Goal: Find contact information: Find contact information

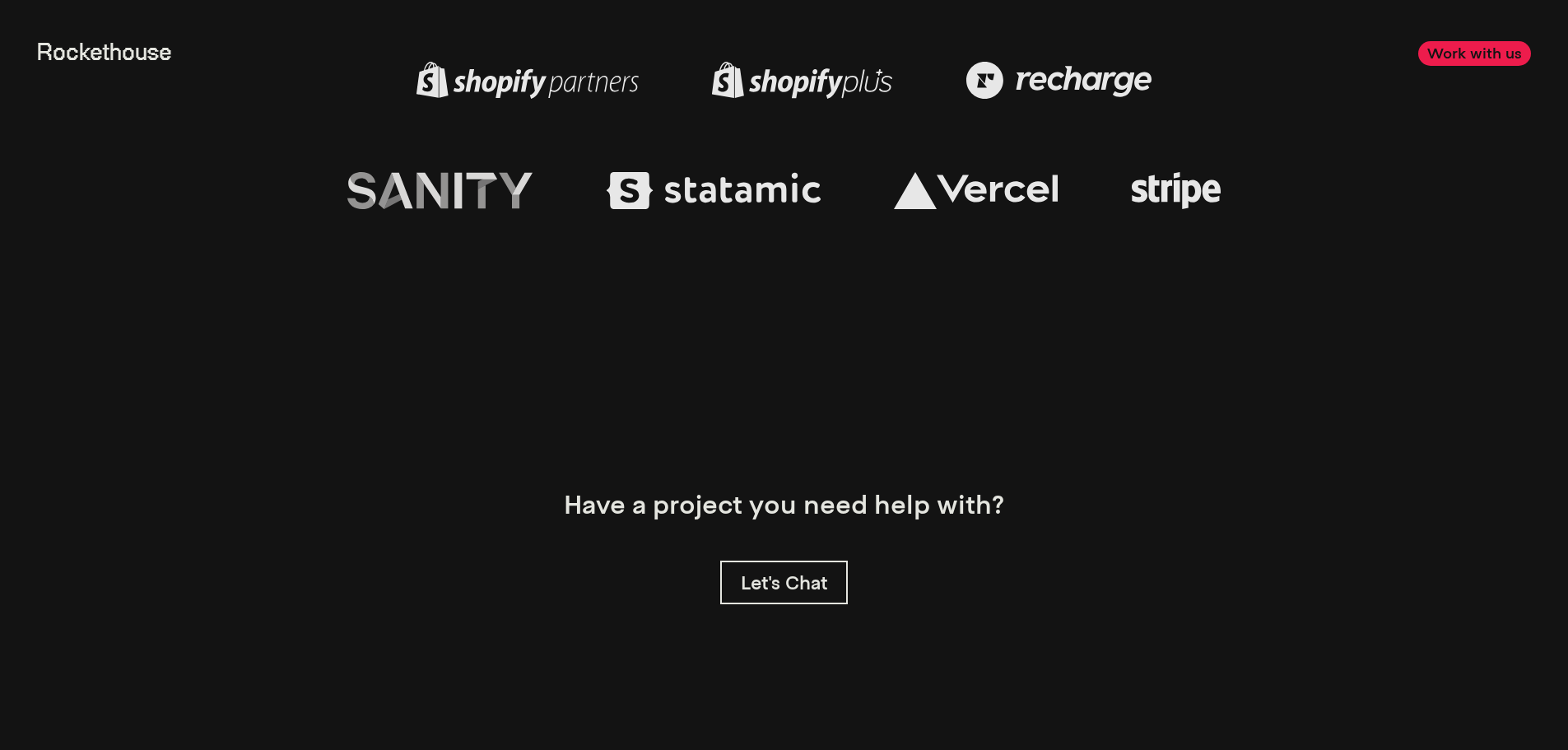
scroll to position [5317, 0]
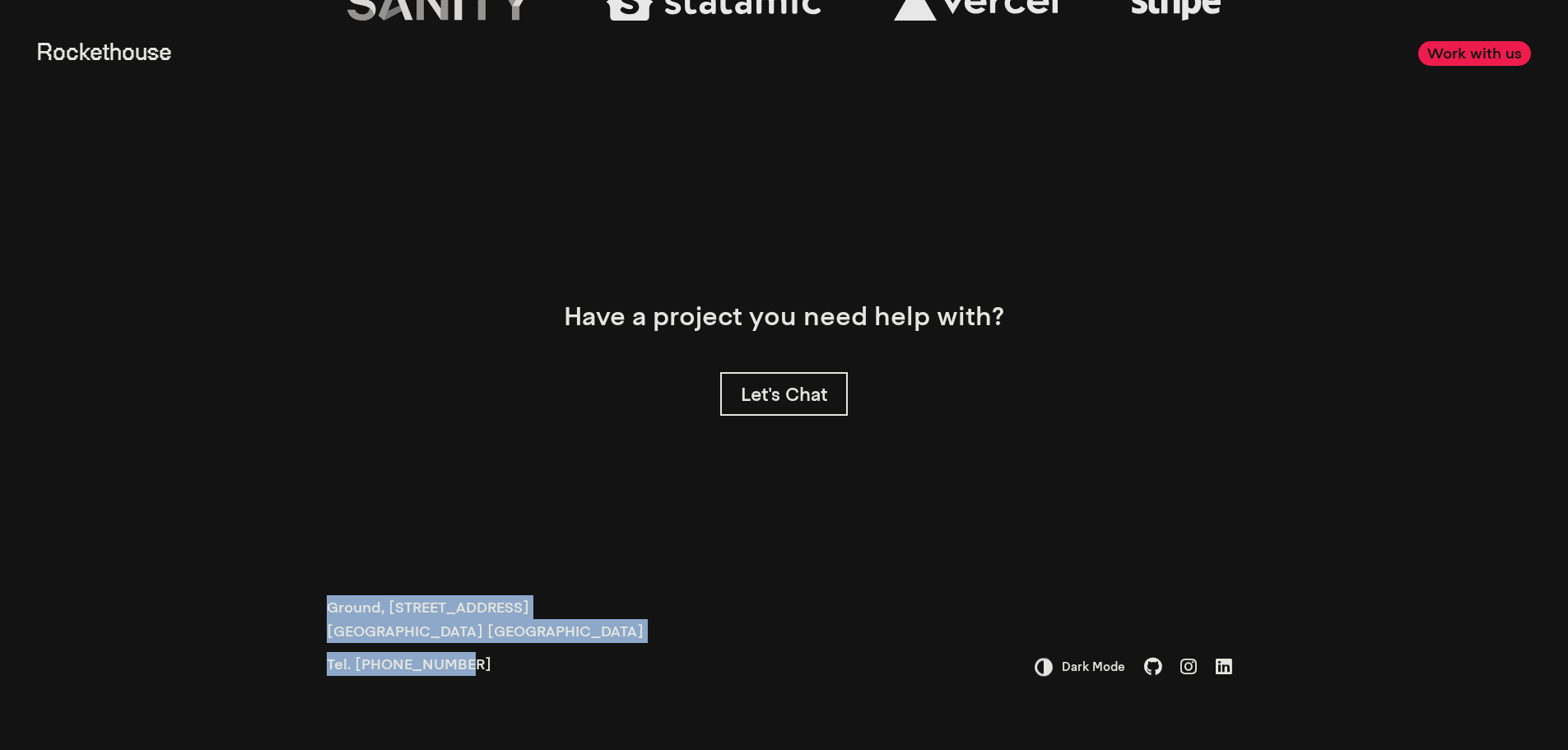
drag, startPoint x: 299, startPoint y: 608, endPoint x: 659, endPoint y: 656, distance: 363.2
click at [659, 656] on div "Ground, [STREET_ADDRESS] Tel. [PHONE_NUMBER] Dark Mode" at bounding box center [784, 634] width 988 height 229
click at [659, 656] on div "Ground, [STREET_ADDRESS] Tel. [PHONE_NUMBER]" at bounding box center [556, 636] width 457 height 82
drag, startPoint x: 660, startPoint y: 661, endPoint x: 210, endPoint y: 581, distance: 457.1
click at [210, 581] on div "Ground, [STREET_ADDRESS] Tel. [PHONE_NUMBER] Dark Mode" at bounding box center [784, 634] width 1568 height 229
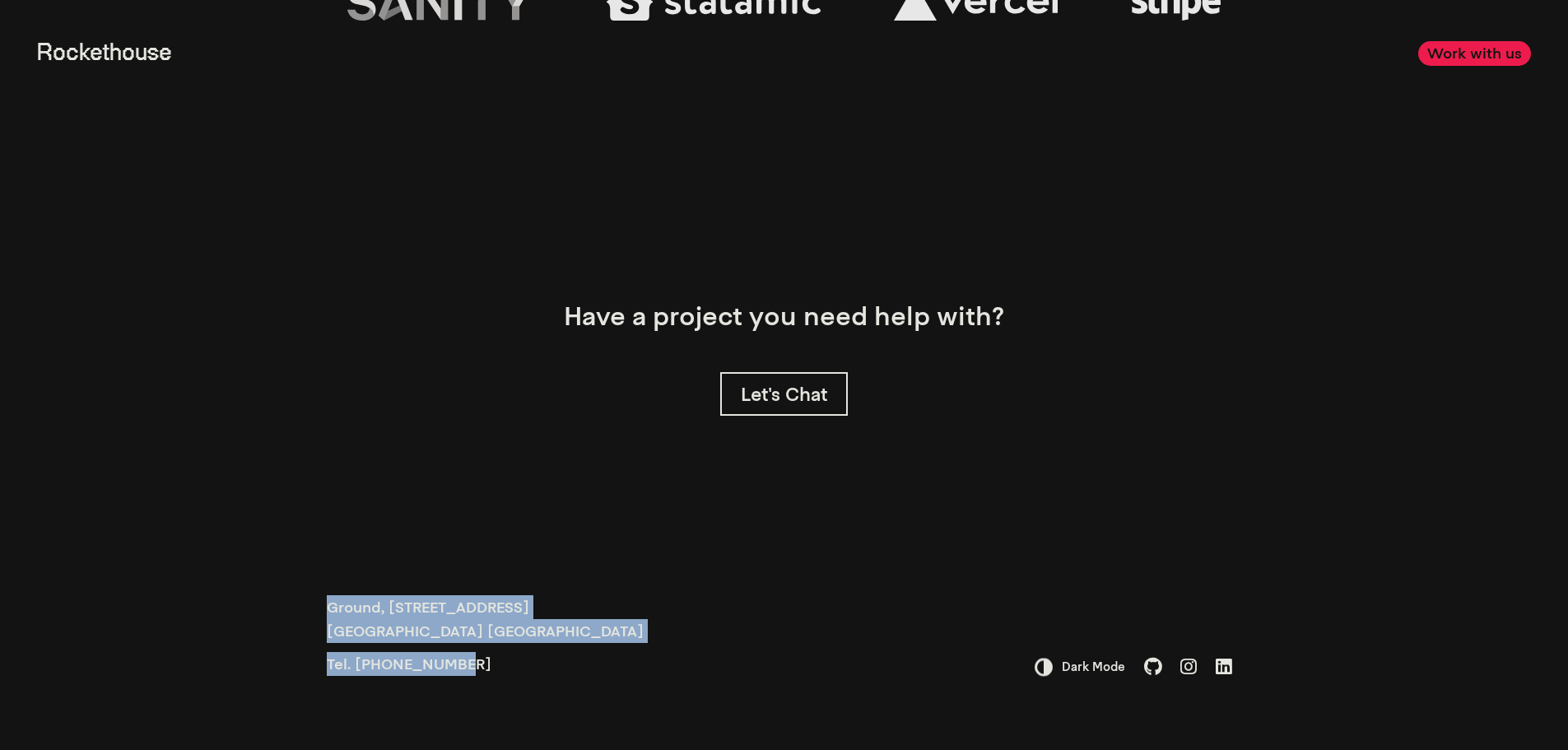
click at [210, 581] on div "Ground, [STREET_ADDRESS] Tel. [PHONE_NUMBER] Dark Mode" at bounding box center [784, 634] width 1568 height 229
drag, startPoint x: 158, startPoint y: 585, endPoint x: 838, endPoint y: 681, distance: 686.7
click at [838, 681] on div "Ground, [STREET_ADDRESS] Tel. [PHONE_NUMBER] Dark Mode" at bounding box center [784, 634] width 1568 height 229
click at [838, 681] on div "Ground, [STREET_ADDRESS] Tel. [PHONE_NUMBER] Dark Mode" at bounding box center [784, 634] width 988 height 229
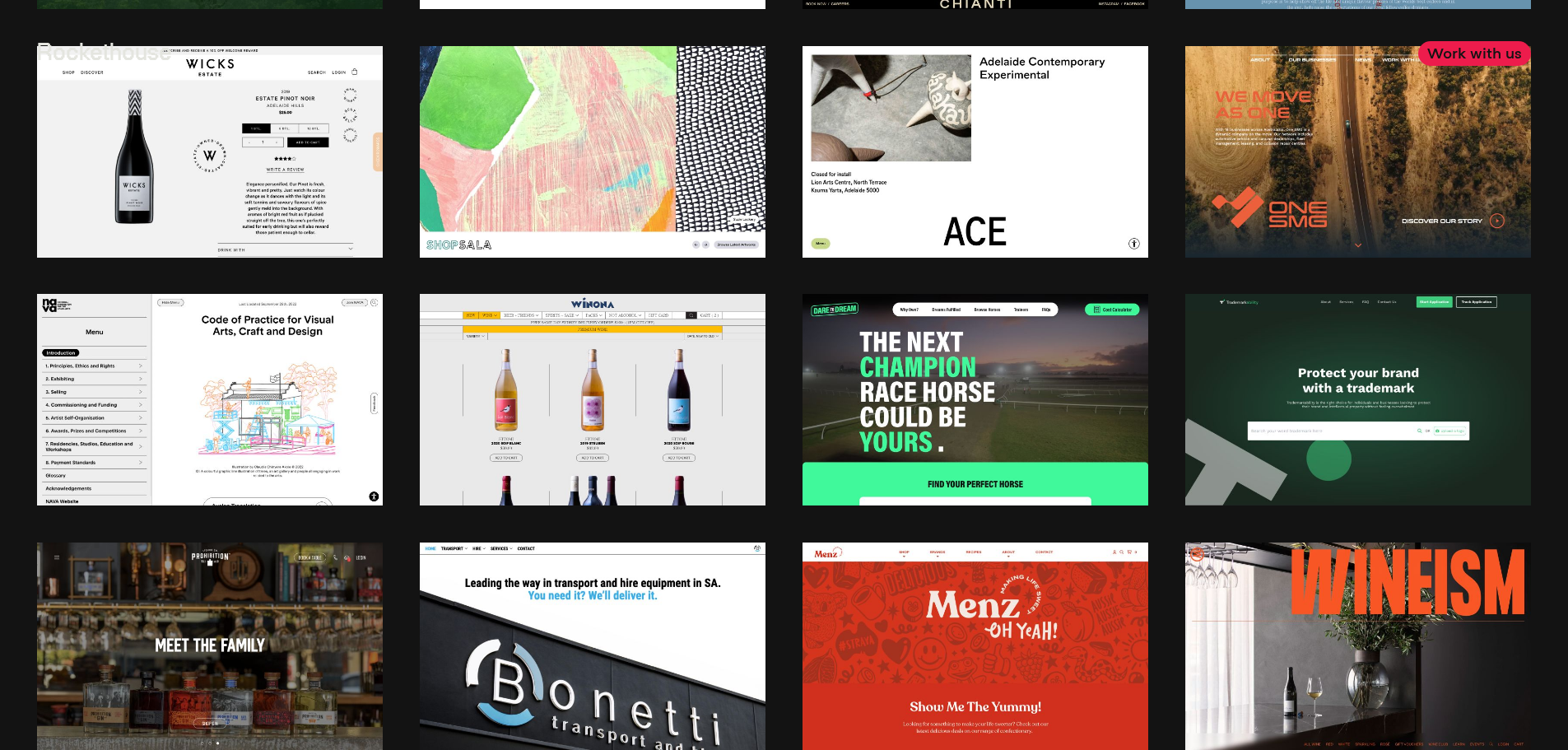
scroll to position [0, 0]
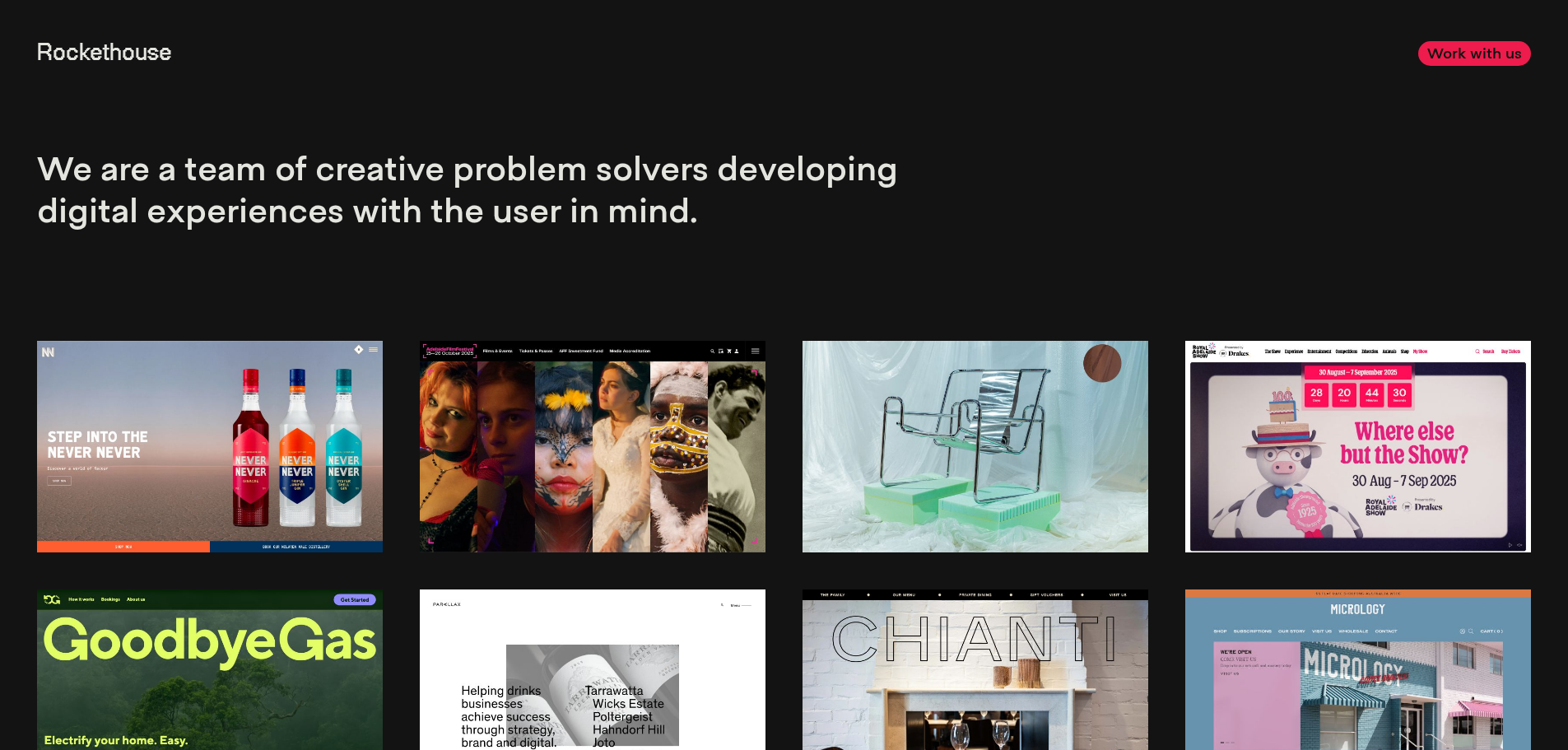
drag, startPoint x: 745, startPoint y: 712, endPoint x: 629, endPoint y: 193, distance: 531.8
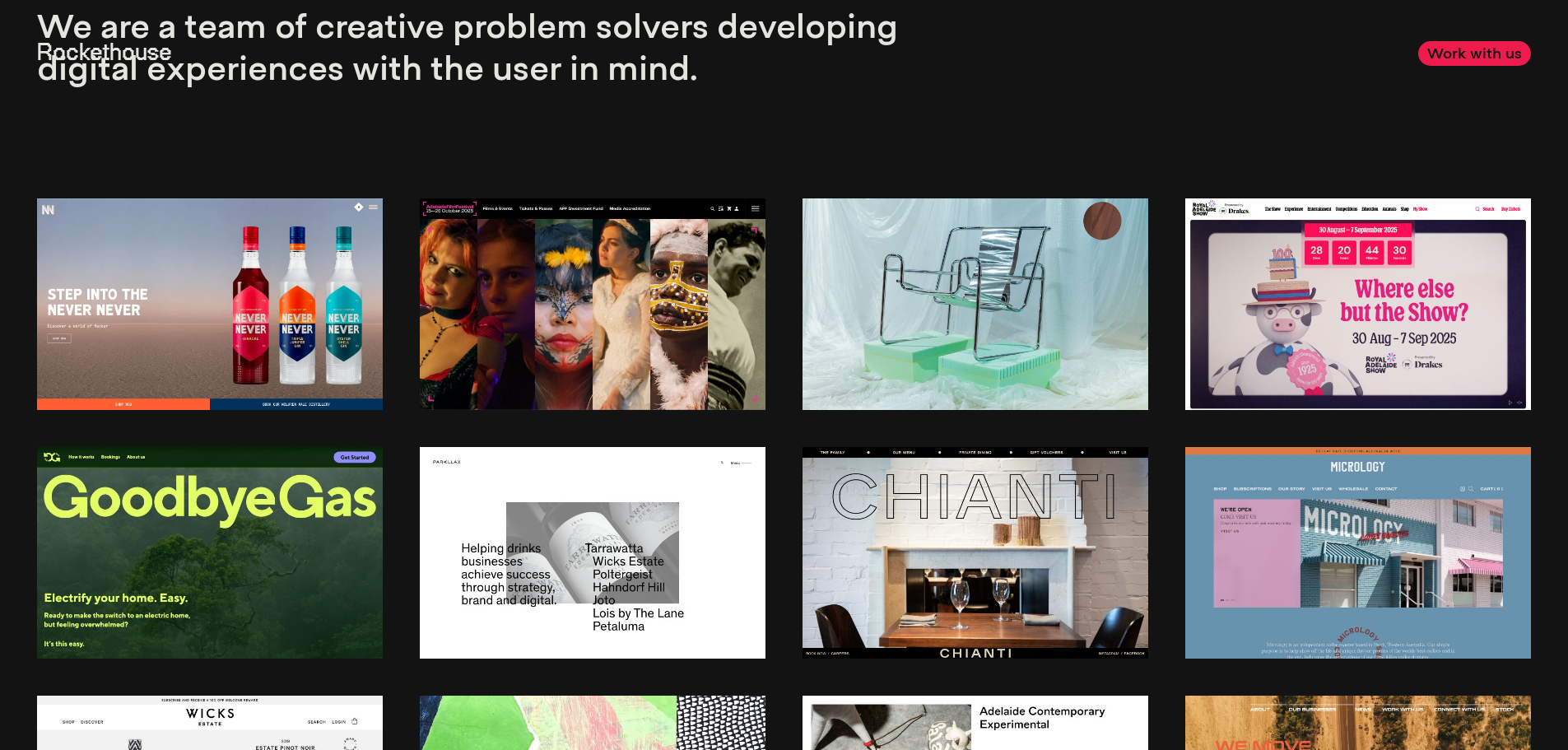
scroll to position [494, 0]
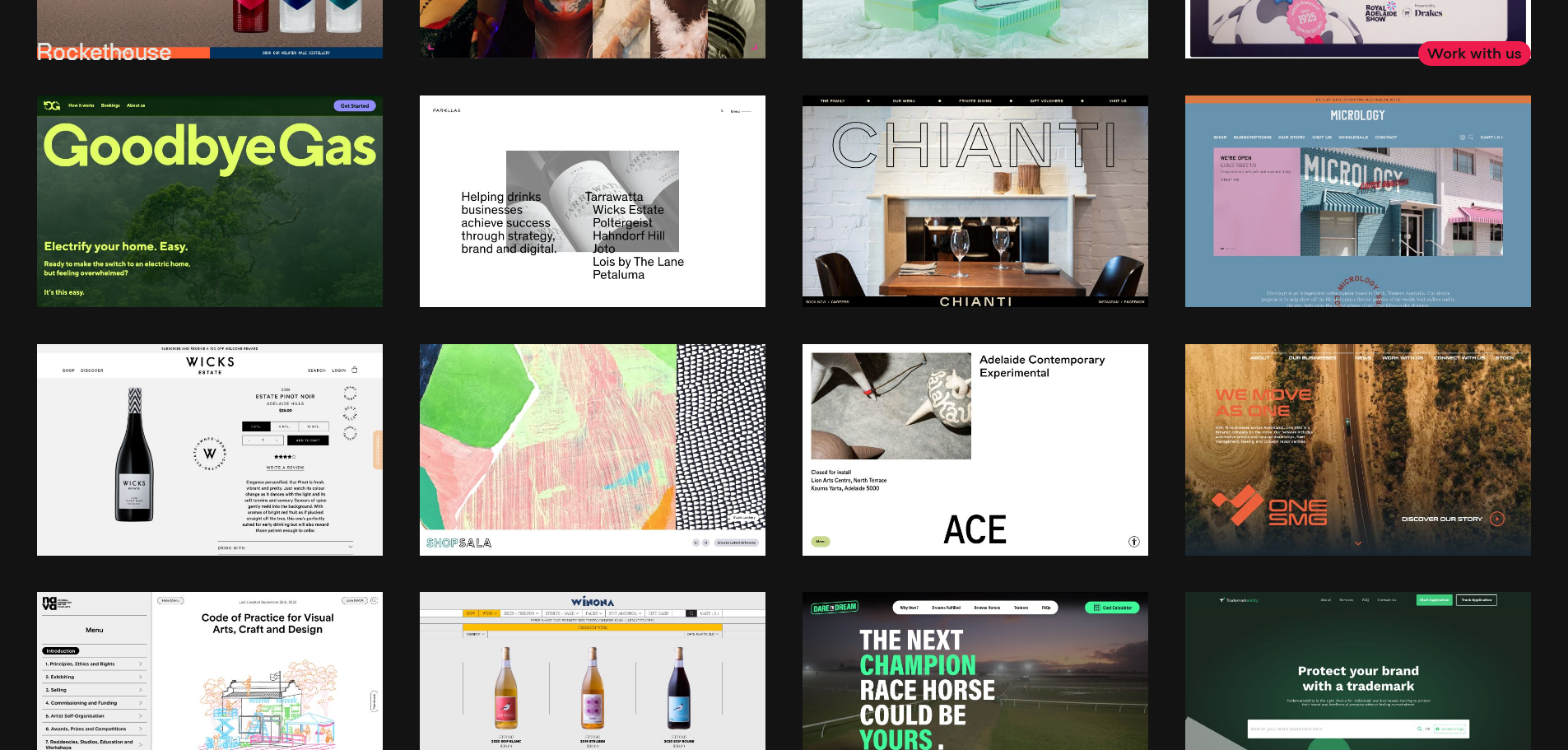
click at [854, 466] on img at bounding box center [975, 449] width 346 height 211
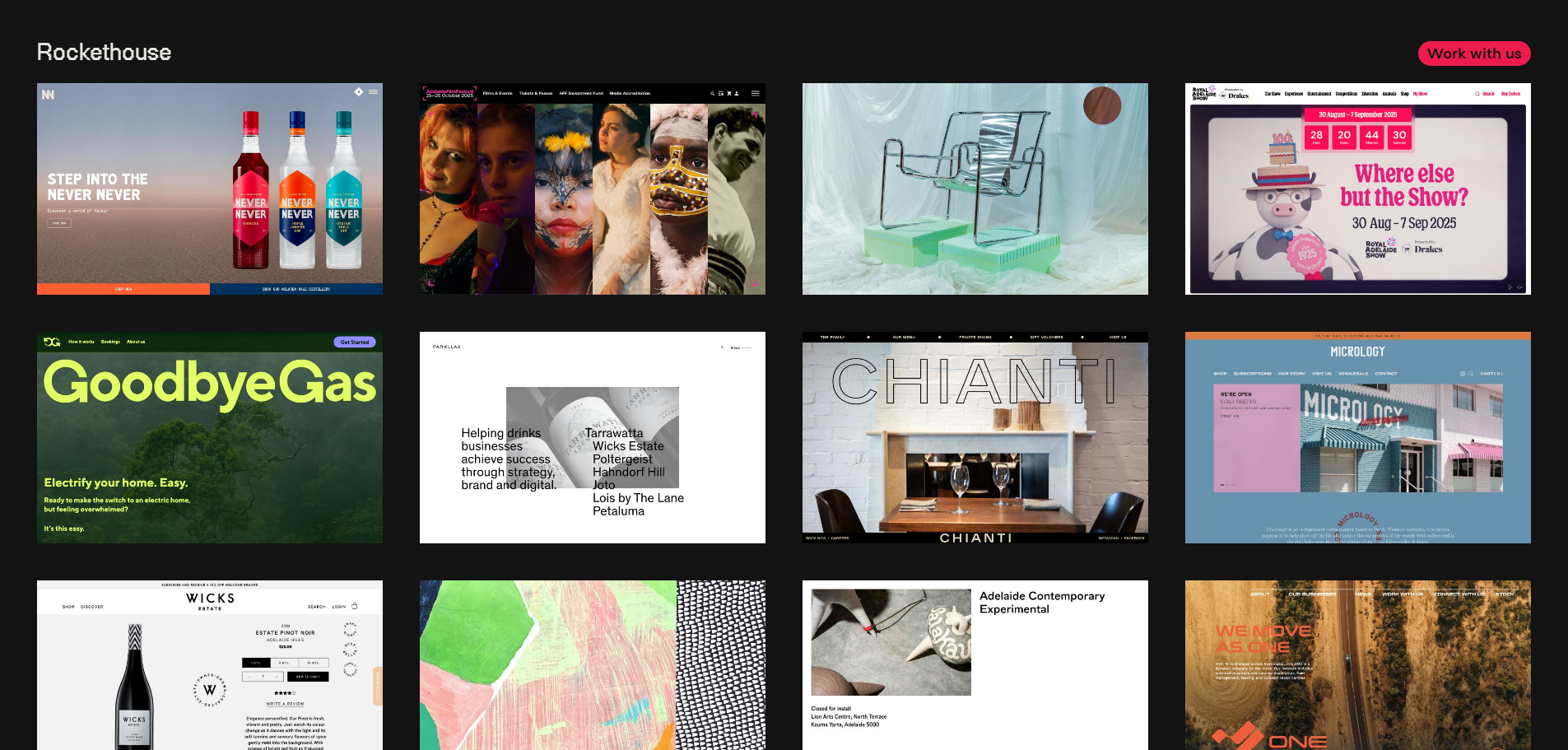
scroll to position [0, 0]
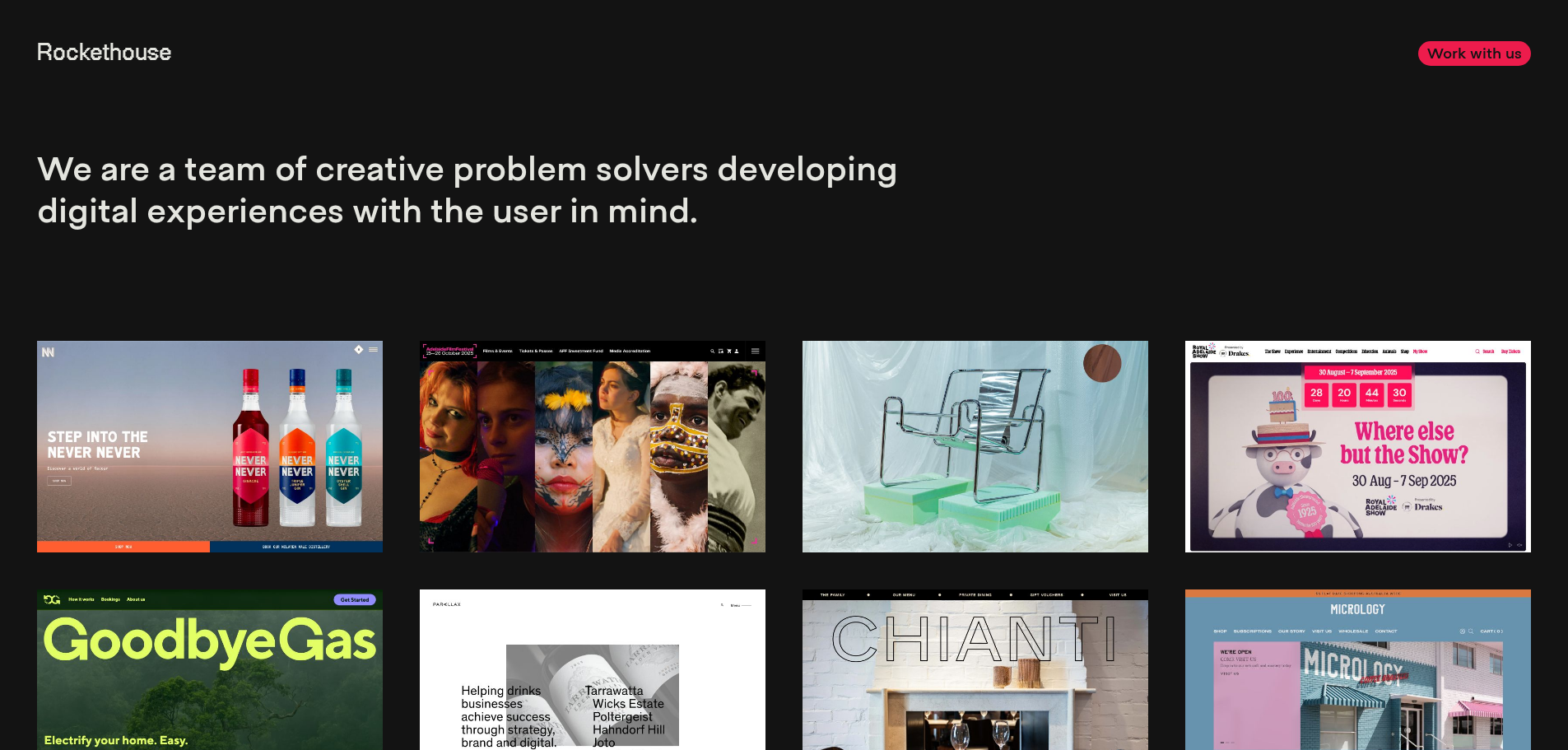
click at [1385, 461] on img at bounding box center [1358, 446] width 346 height 211
